Goal: Task Accomplishment & Management: Use online tool/utility

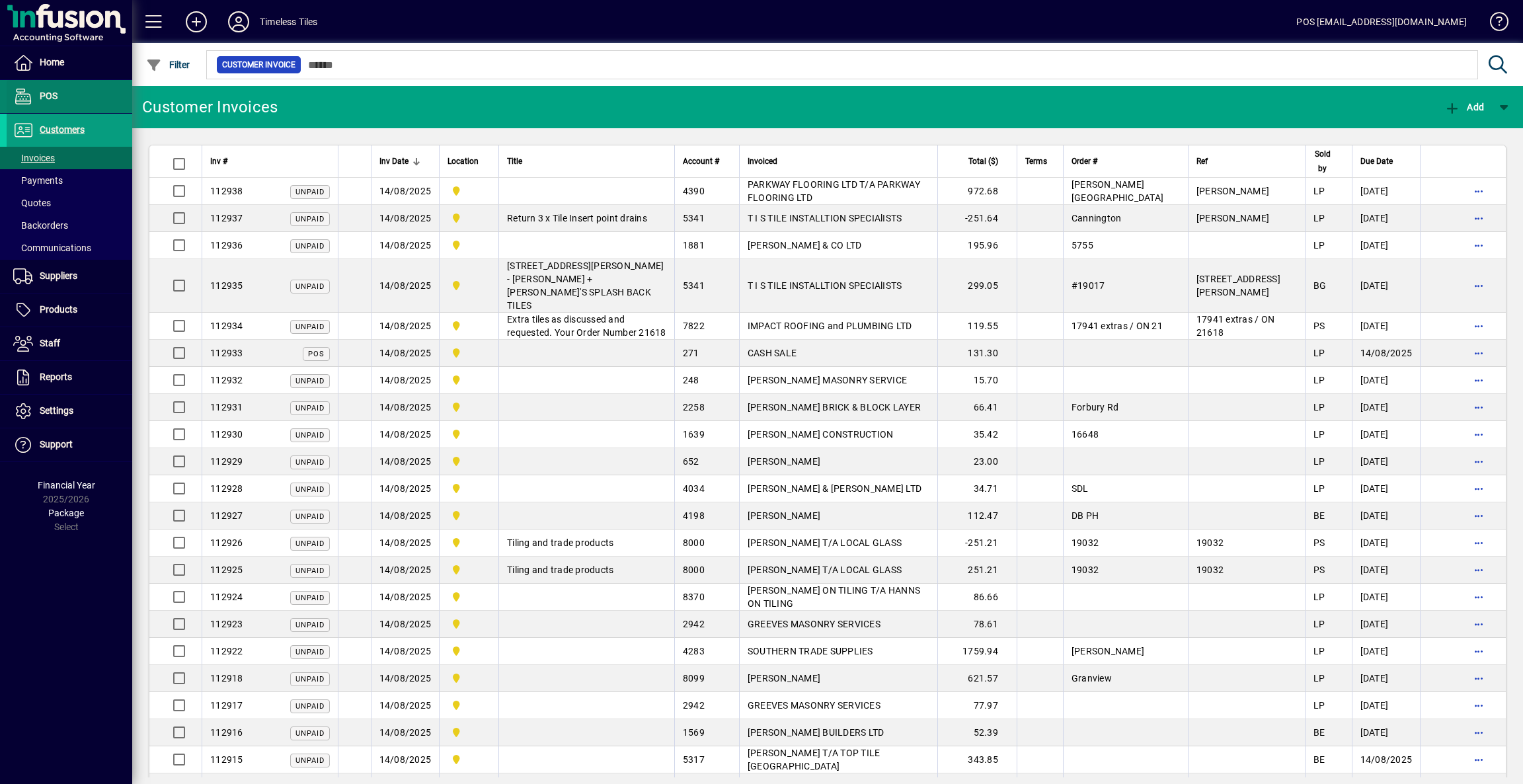
click at [46, 99] on span "POS" at bounding box center [48, 96] width 18 height 11
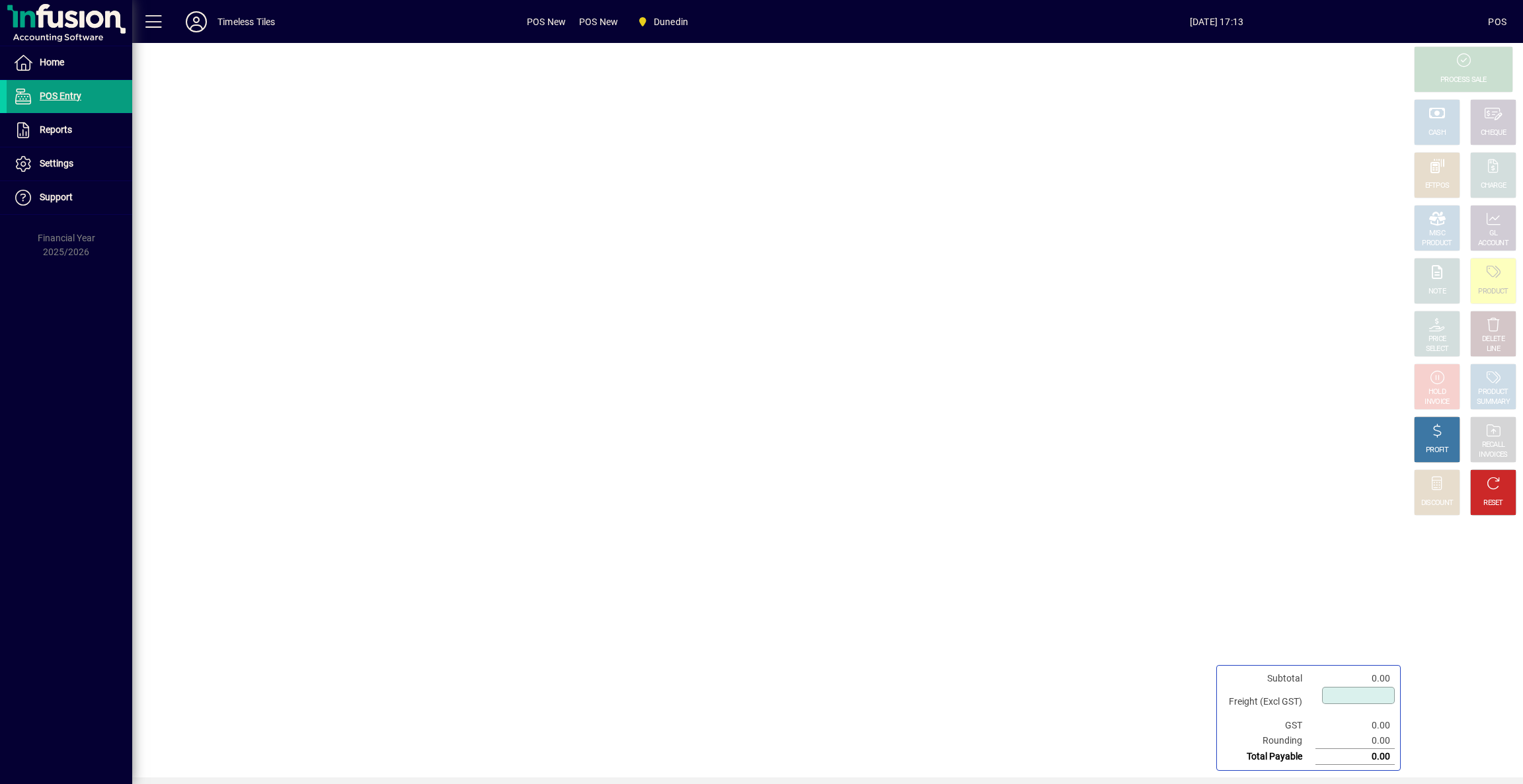
type input "****"
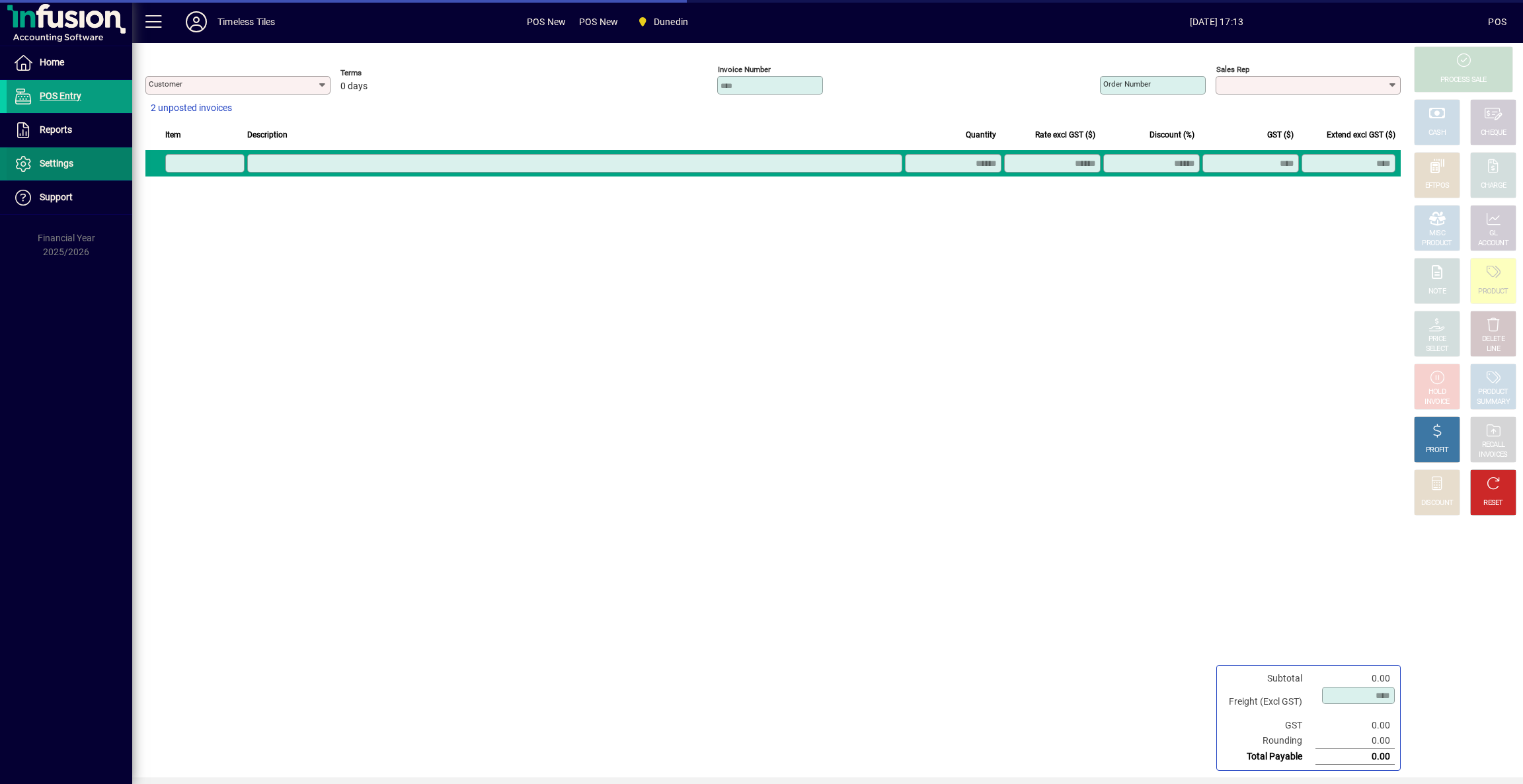
type input "**********"
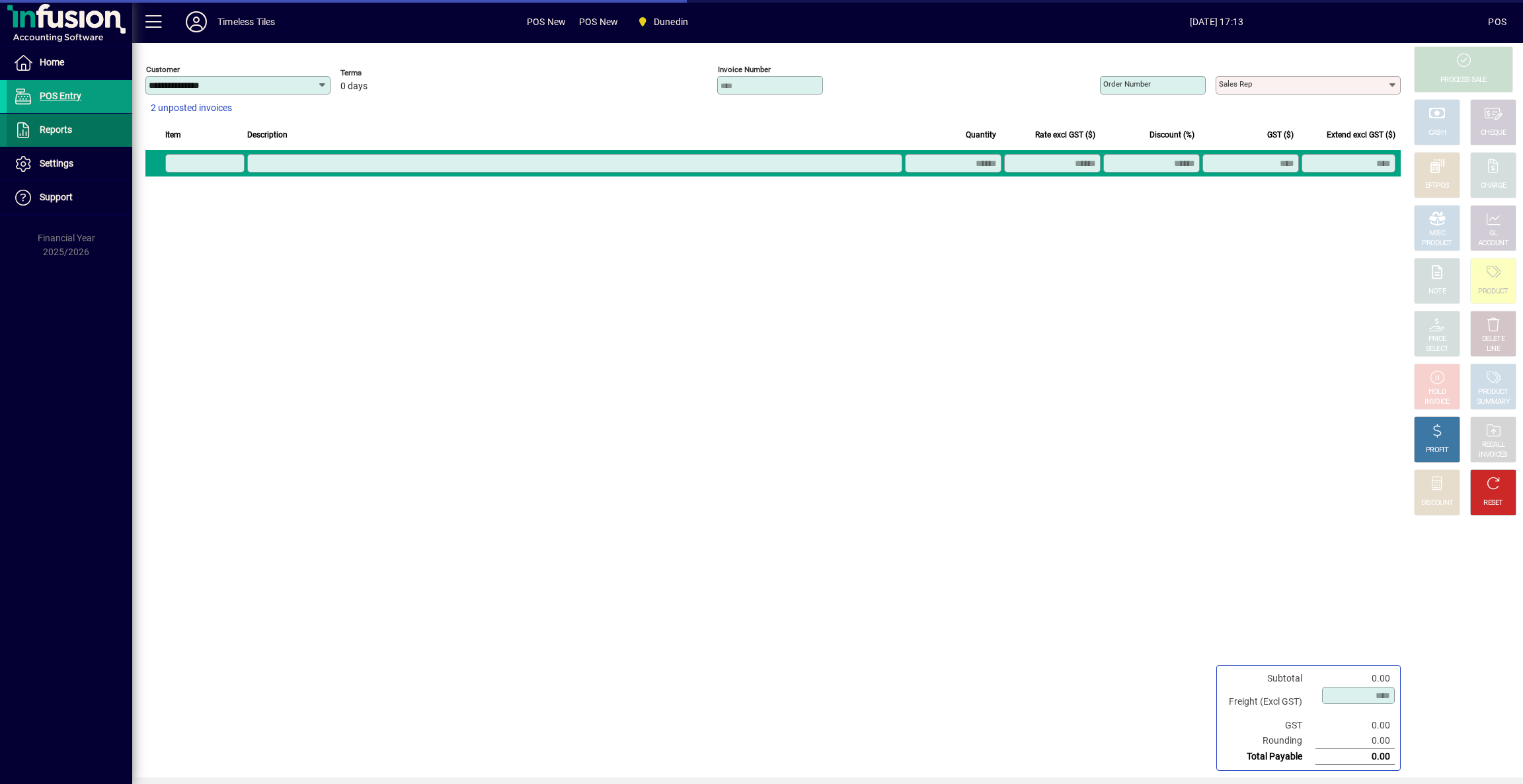
click at [62, 137] on span "Reports" at bounding box center [39, 130] width 66 height 16
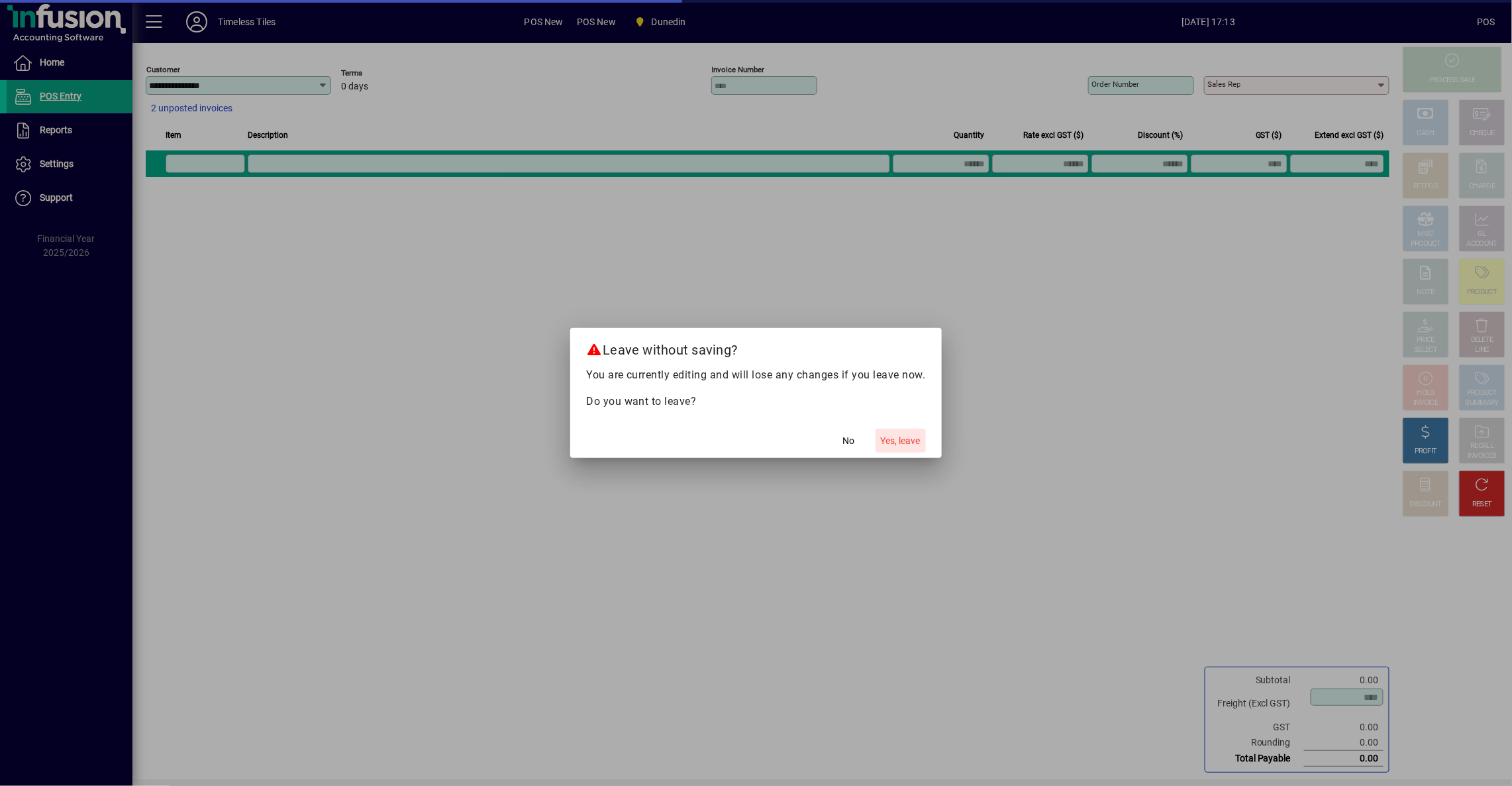
click at [895, 445] on span "Yes, leave" at bounding box center [901, 441] width 40 height 14
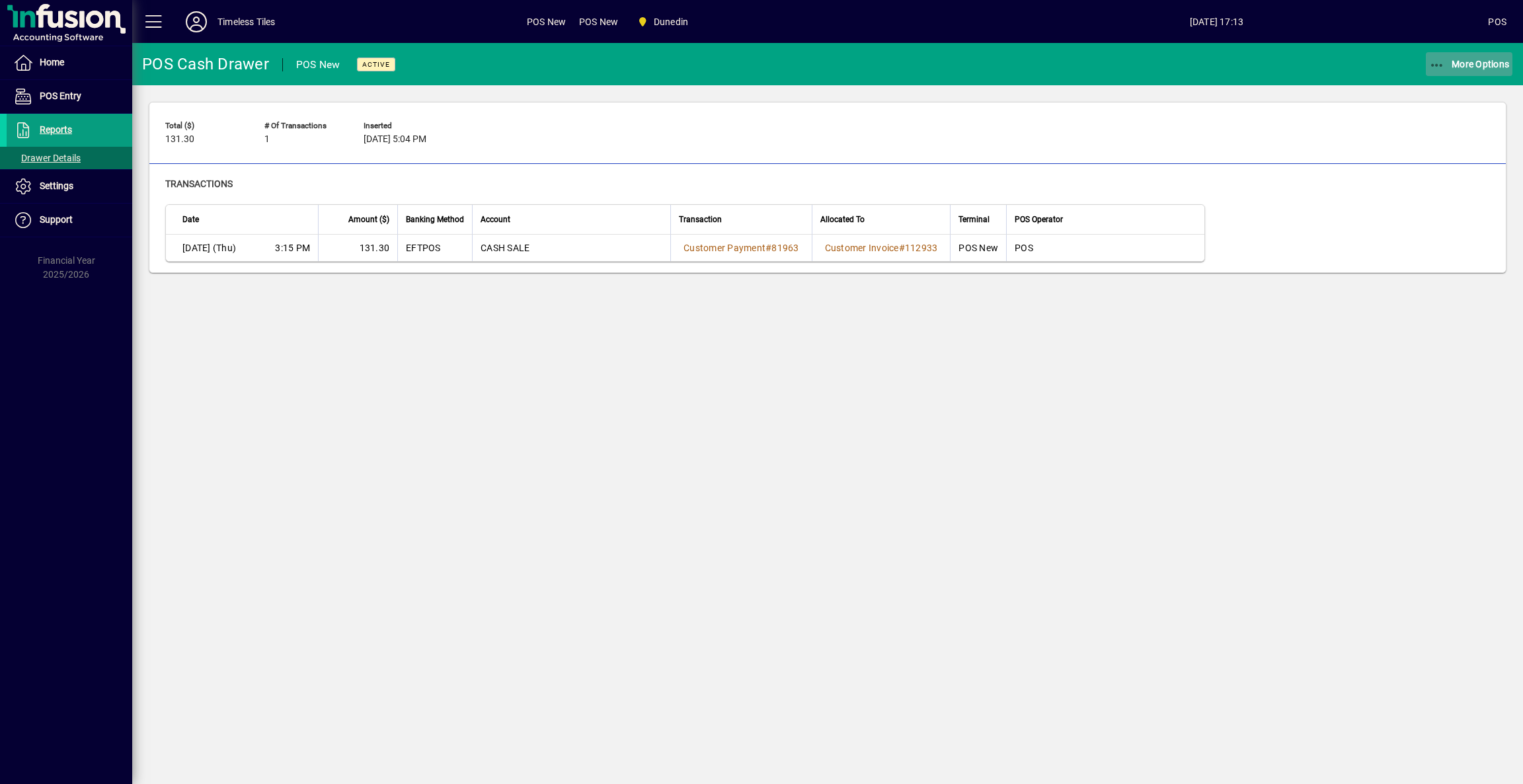
click at [1437, 64] on icon "button" at bounding box center [1437, 65] width 16 height 13
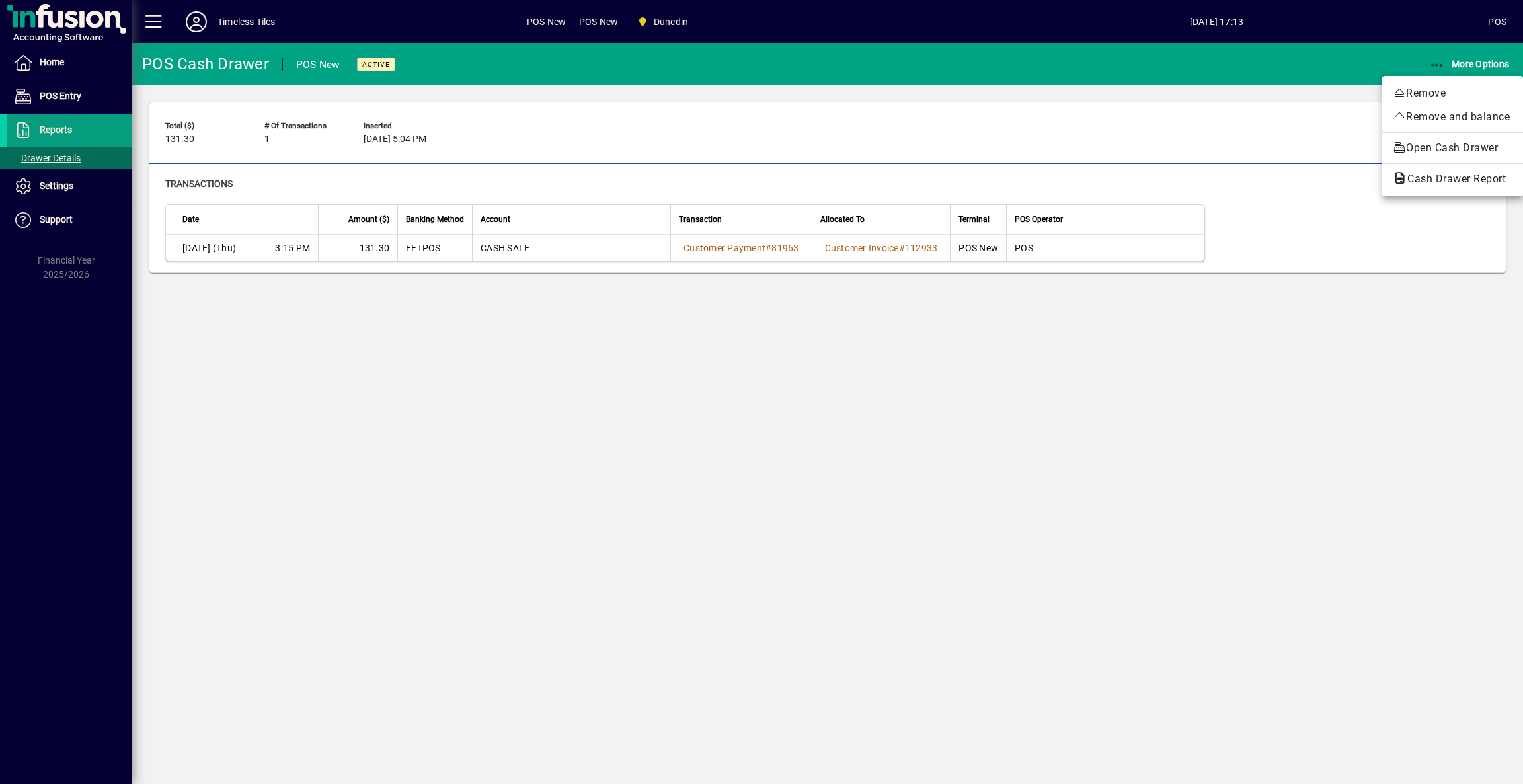
drag, startPoint x: 1424, startPoint y: 177, endPoint x: 1426, endPoint y: 189, distance: 12.2
click at [1425, 179] on span "Cash Drawer Report" at bounding box center [1453, 179] width 120 height 12
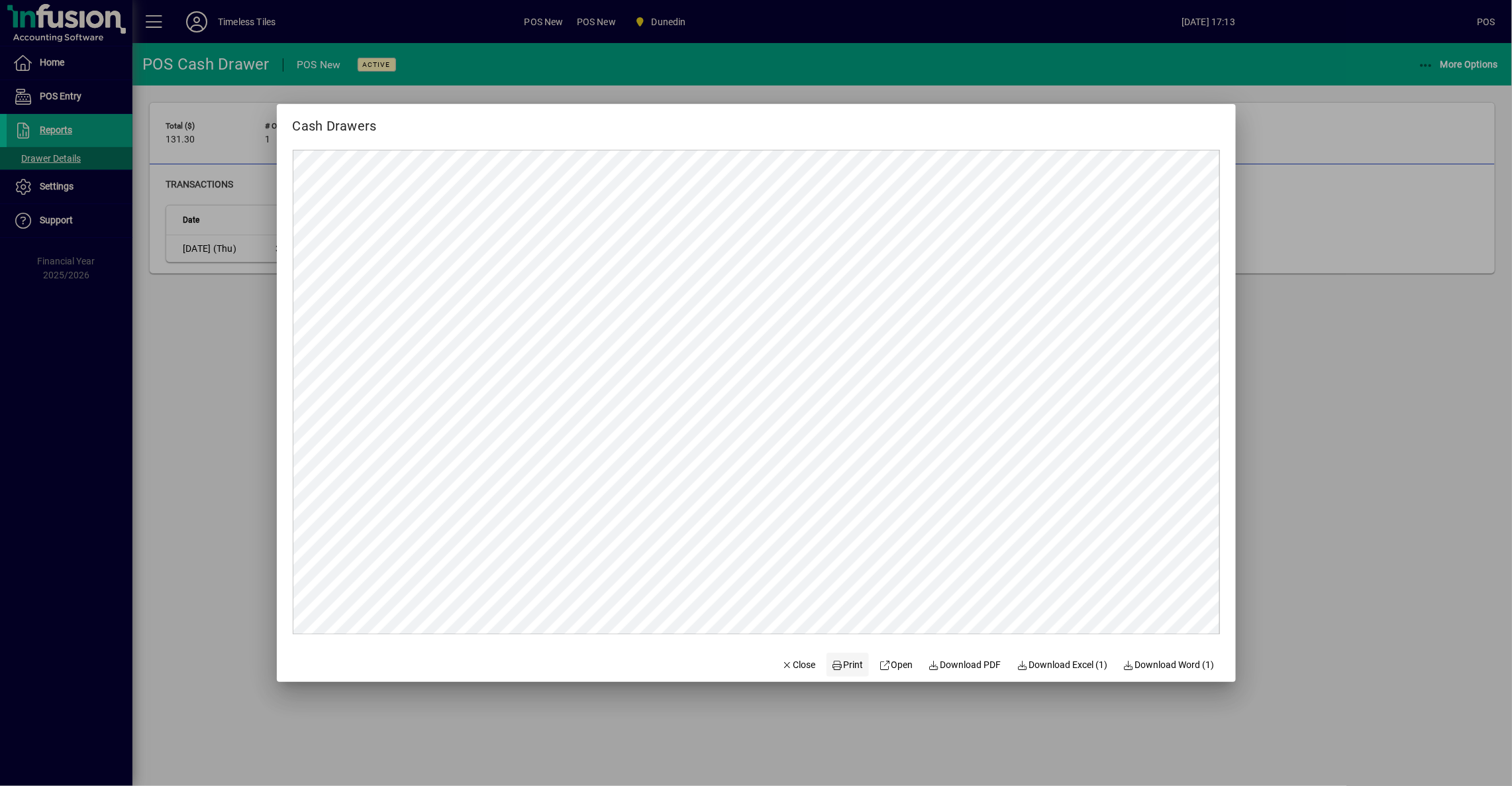
click at [849, 667] on span "Print" at bounding box center [848, 665] width 32 height 14
click at [787, 665] on span "Close" at bounding box center [799, 665] width 34 height 14
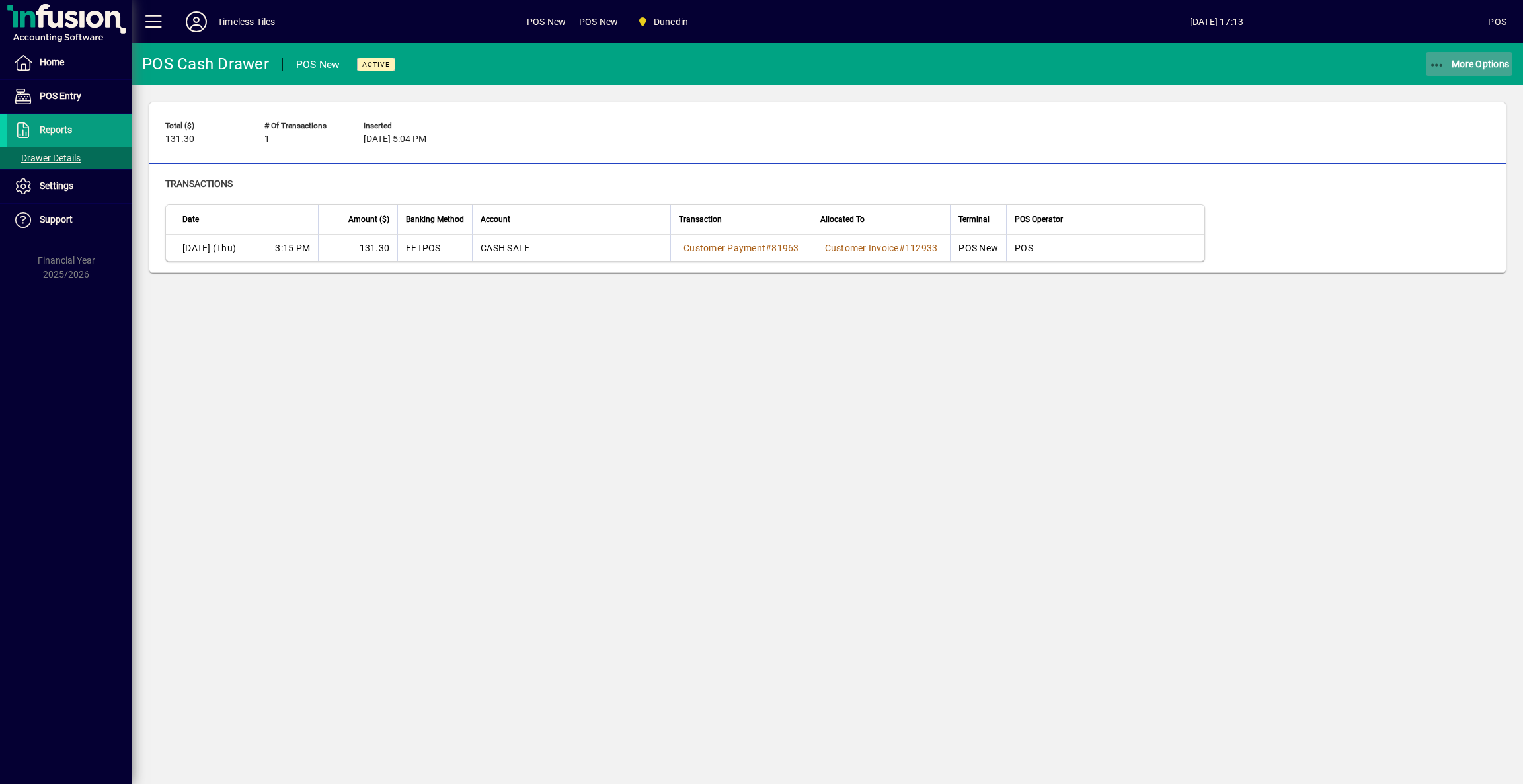
click at [1480, 61] on span "More Options" at bounding box center [1470, 64] width 80 height 11
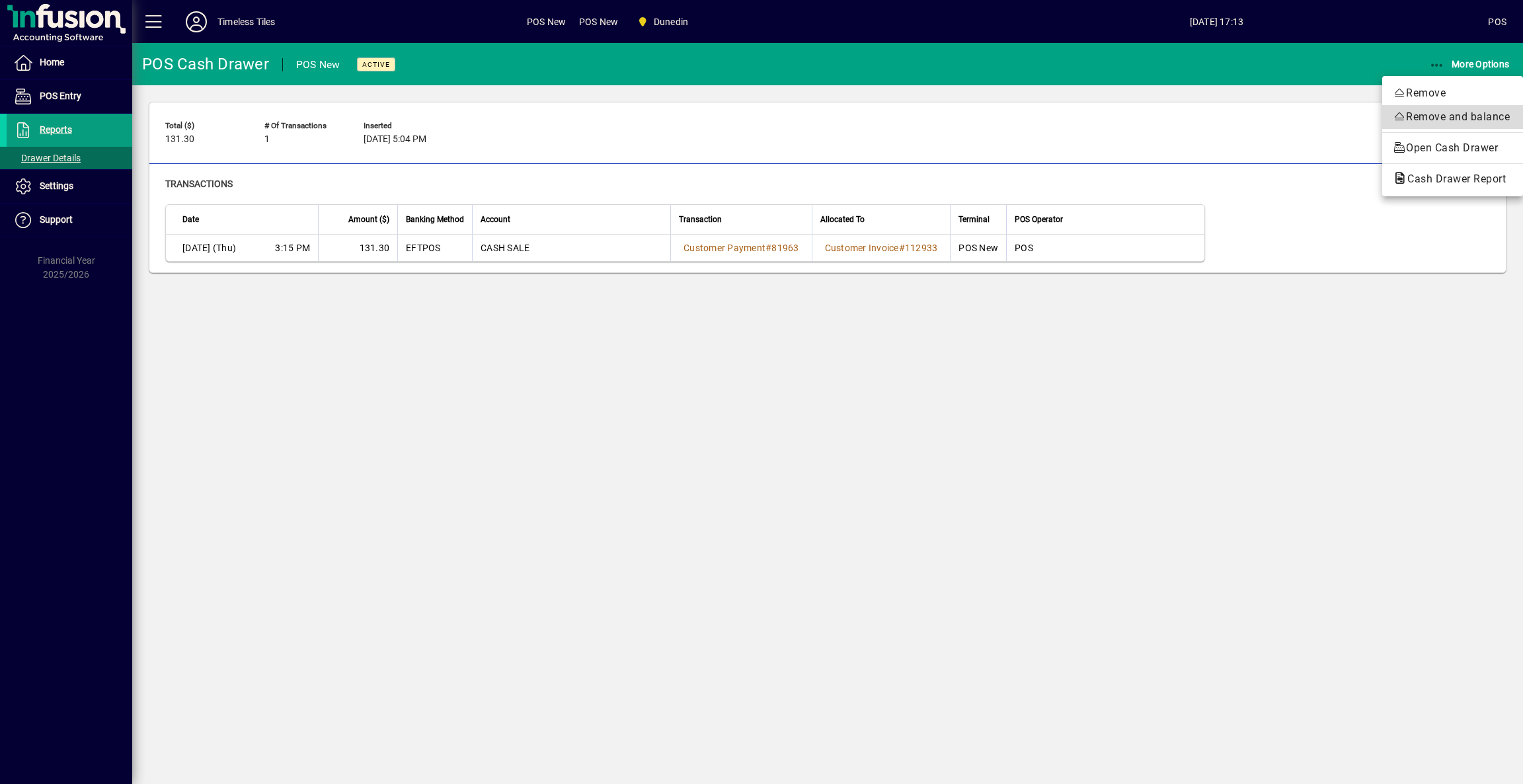
click at [1421, 116] on span "Remove and balance" at bounding box center [1453, 117] width 120 height 16
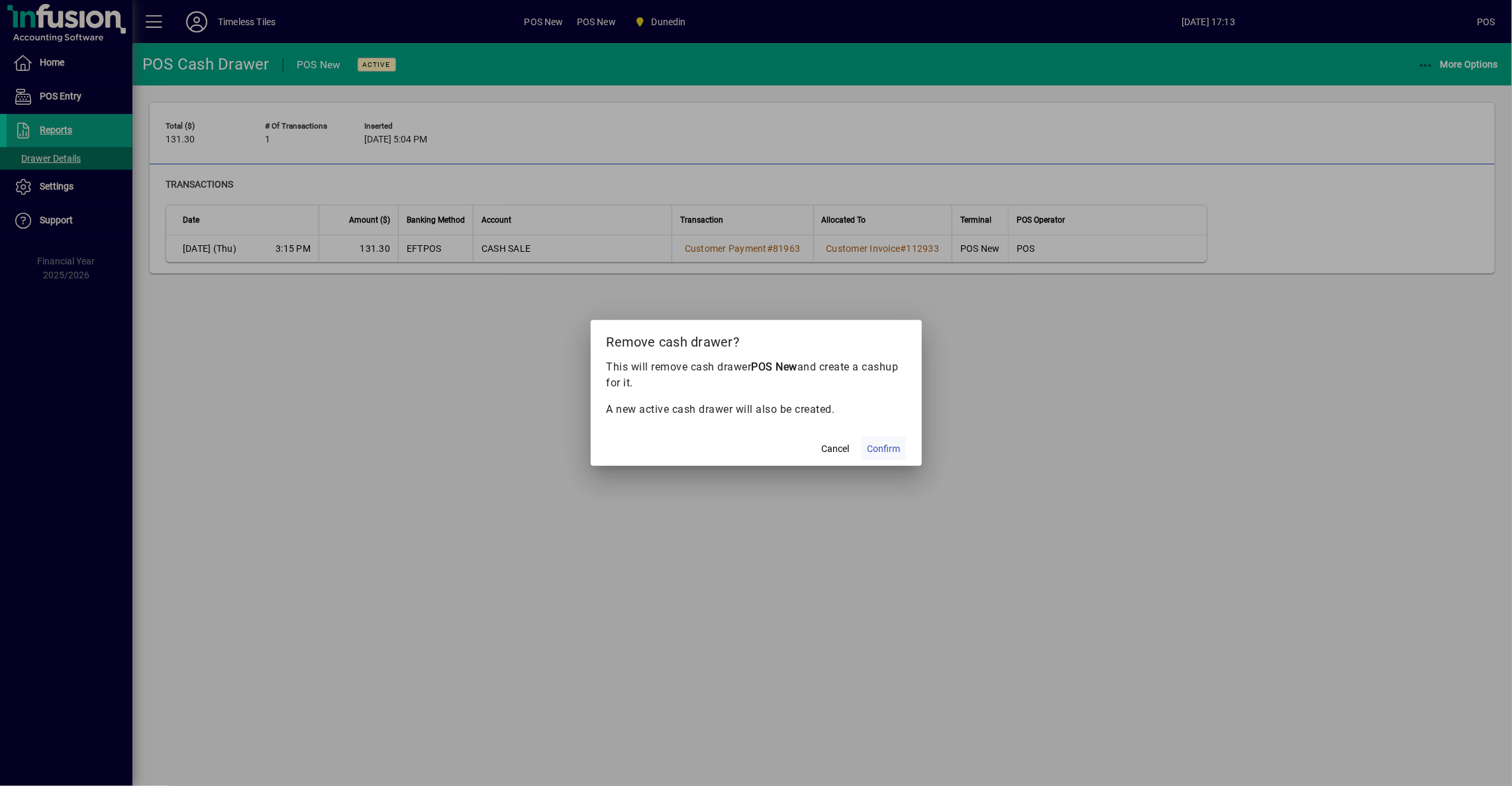
click at [891, 447] on span "Confirm" at bounding box center [884, 449] width 33 height 14
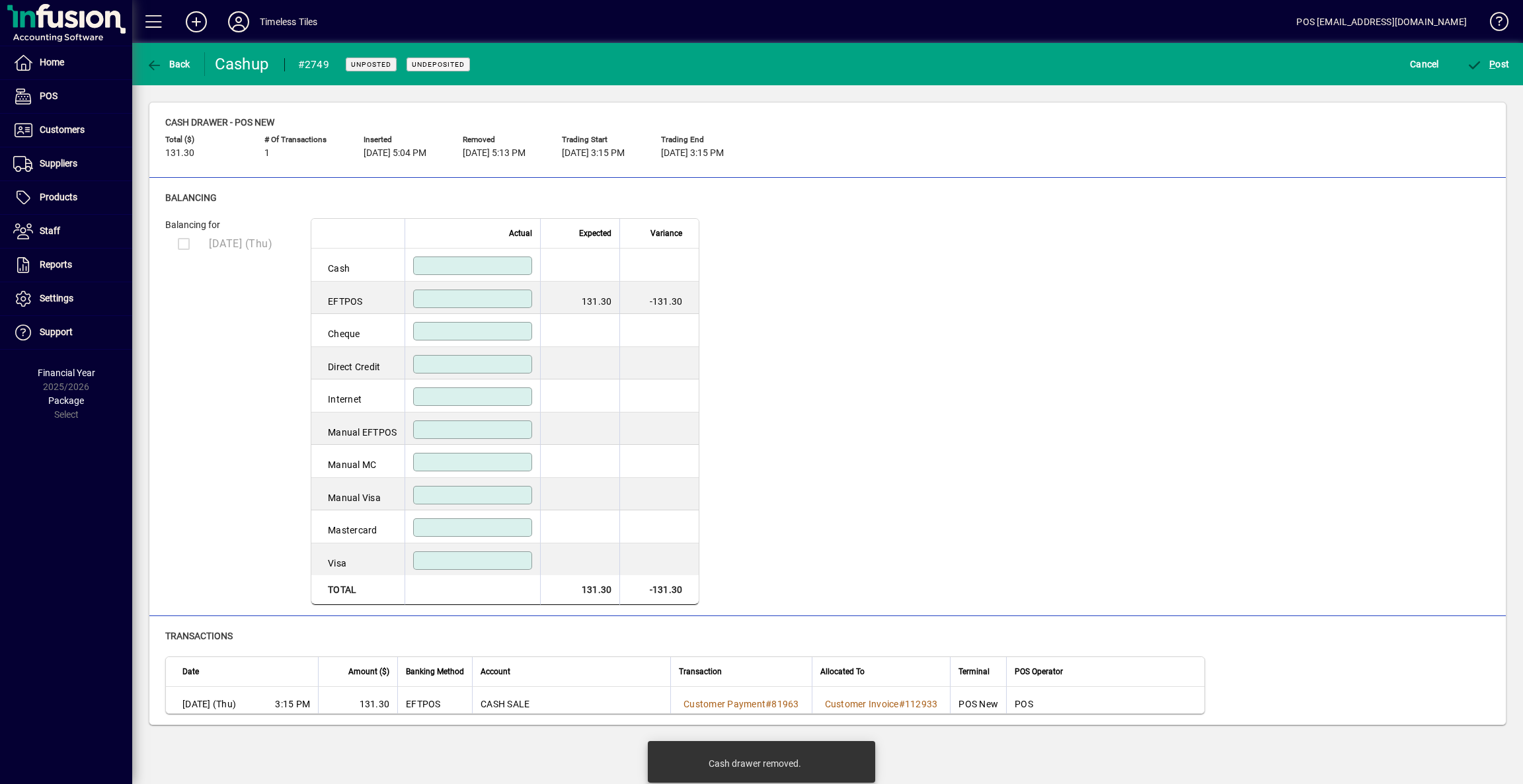
click at [496, 307] on div at bounding box center [473, 298] width 119 height 19
type input "******"
click at [494, 343] on div at bounding box center [473, 332] width 119 height 22
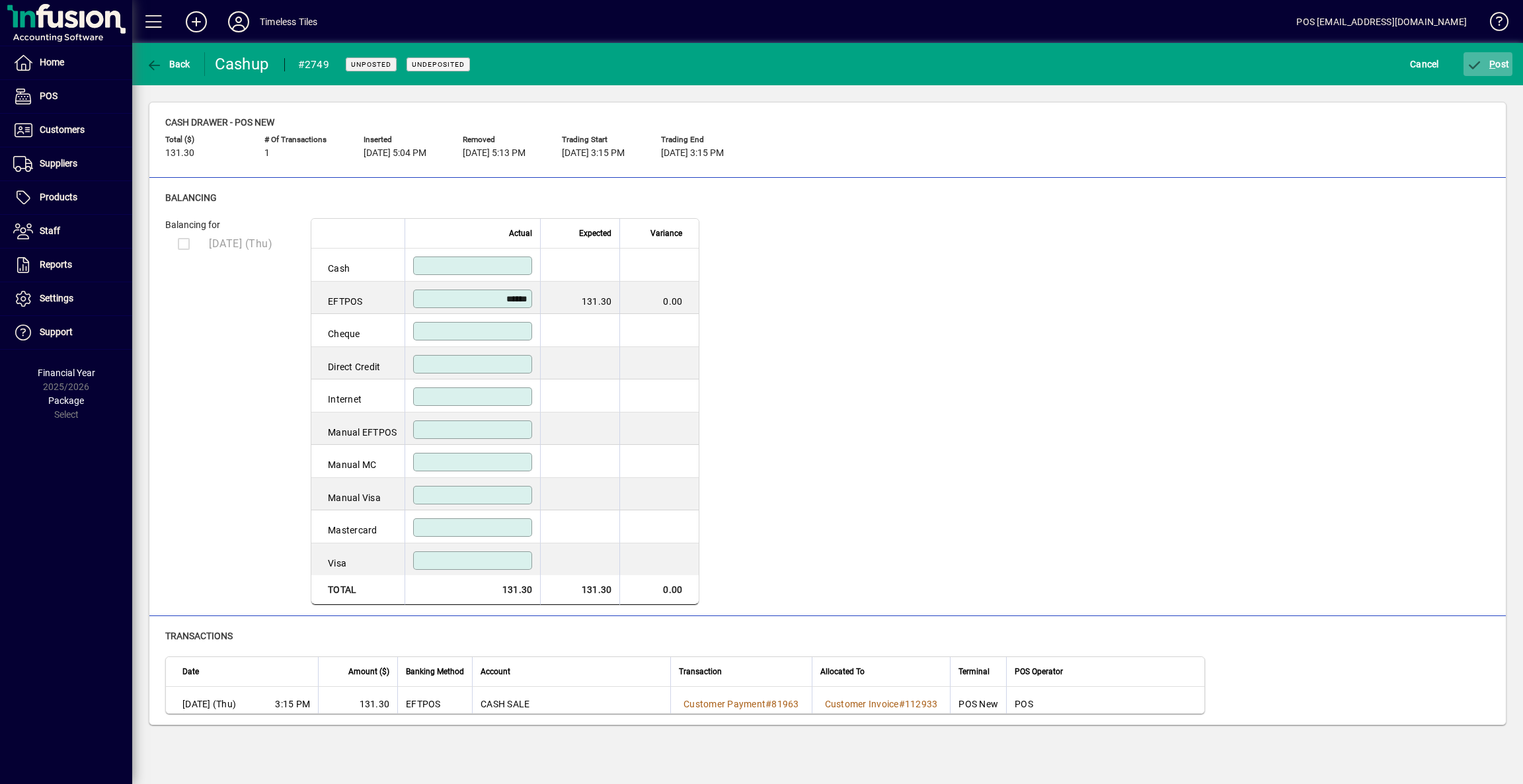
click at [1487, 66] on span "P ost" at bounding box center [1489, 64] width 43 height 11
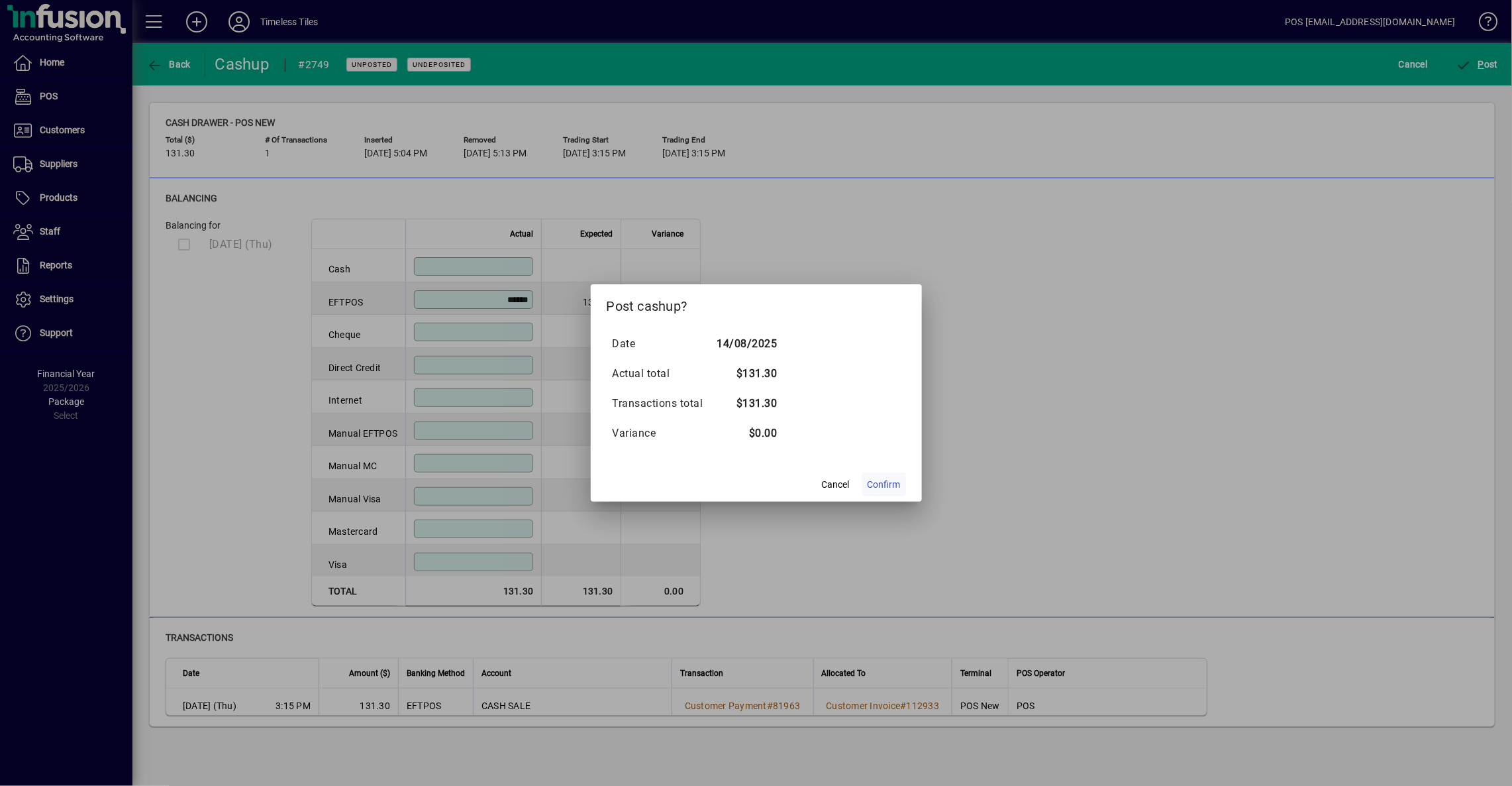
click at [892, 488] on span "Confirm" at bounding box center [884, 484] width 33 height 14
